Goal: Task Accomplishment & Management: Complete application form

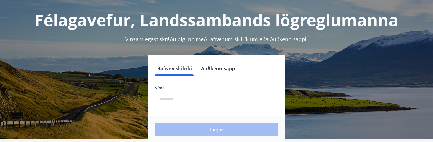
scroll to position [29, 0]
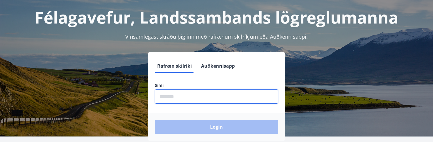
click at [187, 96] on input "phone" at bounding box center [216, 97] width 123 height 14
type input "********"
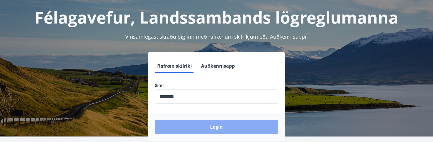
click at [209, 128] on button "Login" at bounding box center [216, 127] width 123 height 14
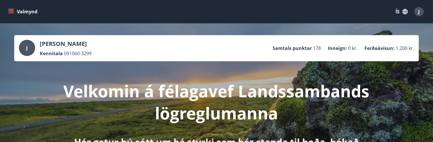
click at [8, 11] on icon "menu" at bounding box center [11, 12] width 6 height 6
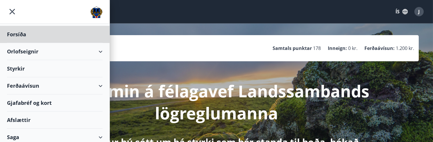
click at [18, 43] on div "Styrkir" at bounding box center [55, 34] width 96 height 17
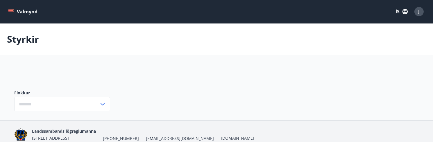
type input "***"
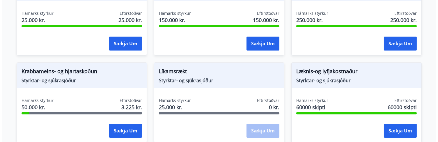
scroll to position [349, 0]
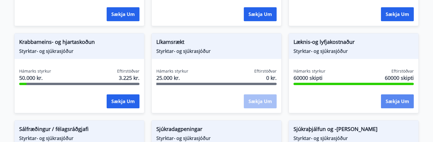
click at [399, 101] on button "Sækja um" at bounding box center [397, 102] width 33 height 14
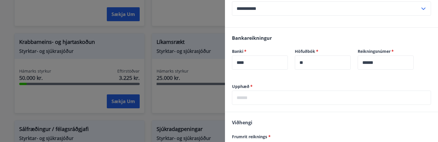
scroll to position [174, 0]
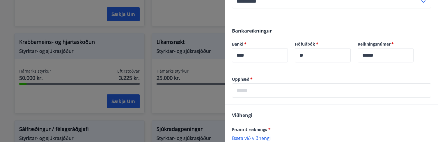
click at [270, 86] on input "text" at bounding box center [331, 90] width 199 height 14
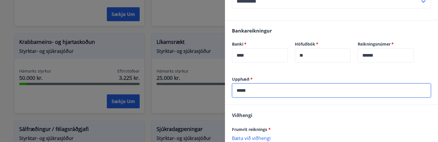
type input "*****"
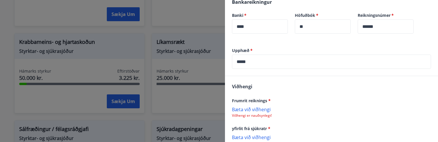
scroll to position [233, 0]
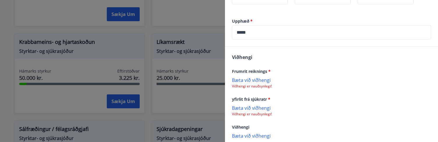
click at [246, 77] on p "Bæta við viðhengi" at bounding box center [331, 80] width 199 height 6
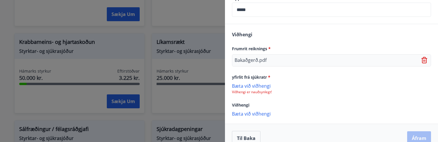
scroll to position [259, 0]
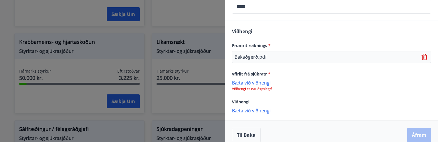
click at [417, 130] on div "Til baka Áfram" at bounding box center [331, 135] width 199 height 15
click at [255, 80] on p "Bæta við viðhengi" at bounding box center [331, 83] width 199 height 6
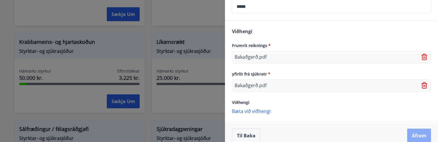
click at [414, 130] on button "Áfram" at bounding box center [419, 136] width 24 height 14
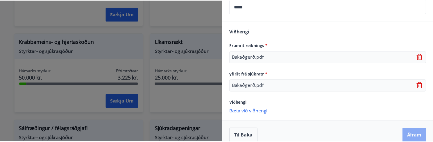
scroll to position [0, 0]
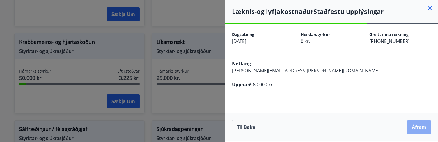
click at [414, 127] on button "Áfram" at bounding box center [419, 127] width 24 height 14
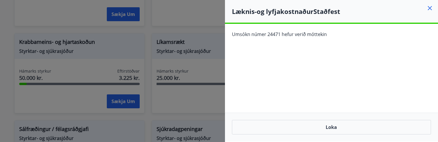
click at [432, 8] on icon at bounding box center [429, 8] width 7 height 7
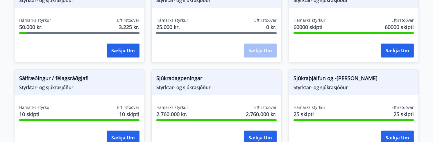
scroll to position [404, 0]
